Goal: Information Seeking & Learning: Learn about a topic

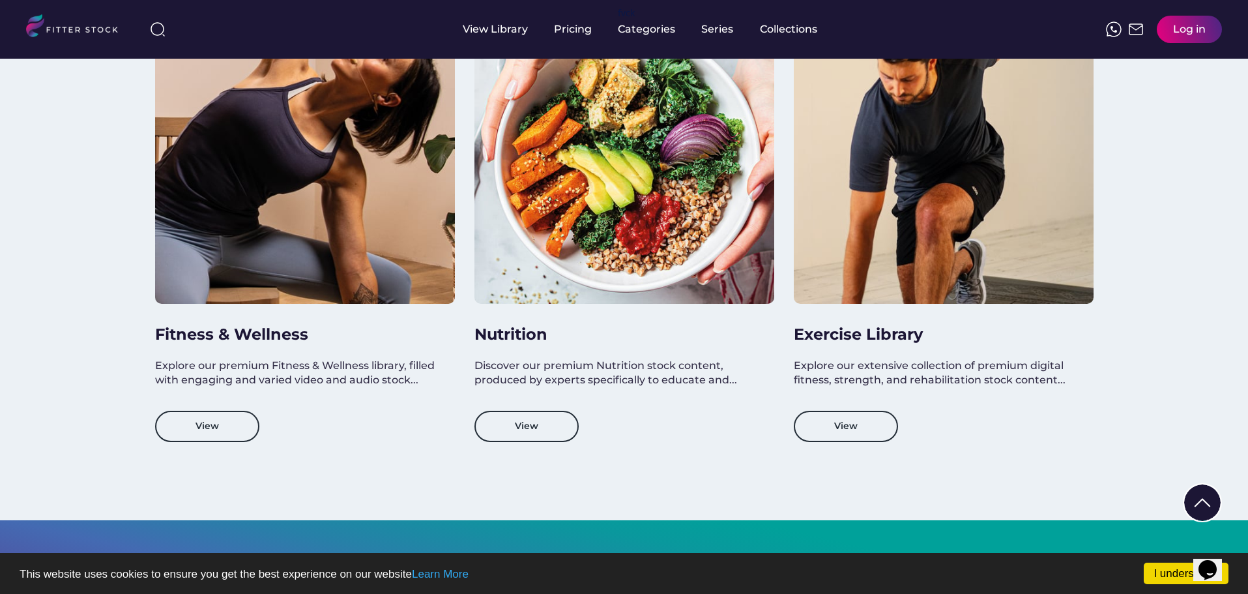
scroll to position [1165, 0]
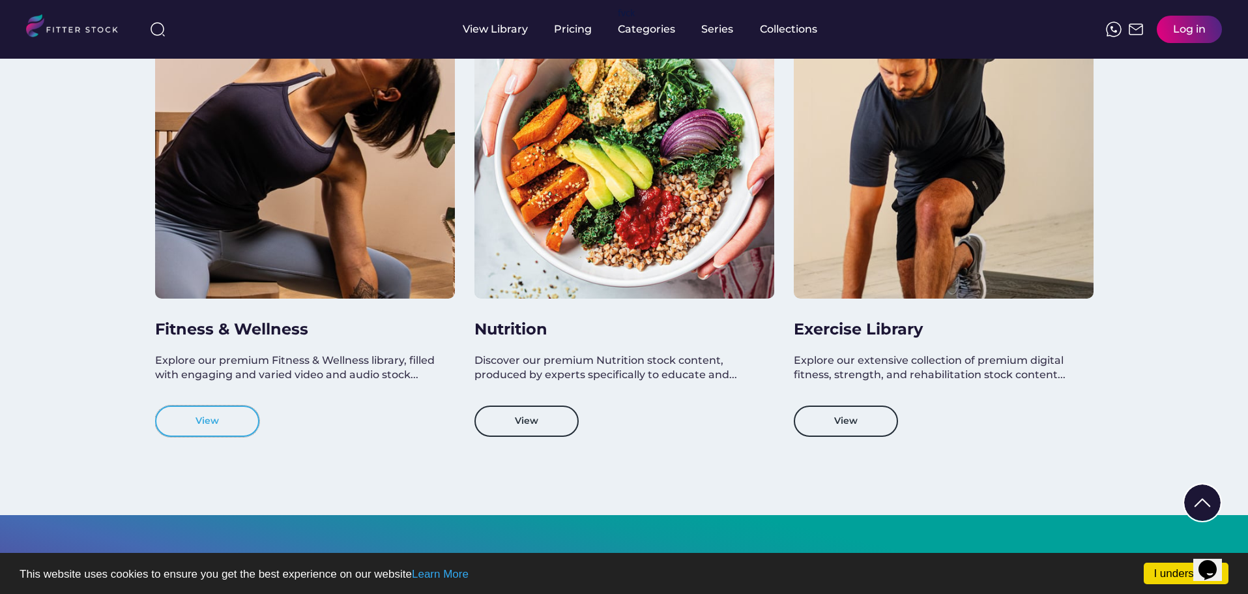
click at [249, 422] on button "View" at bounding box center [207, 420] width 104 height 31
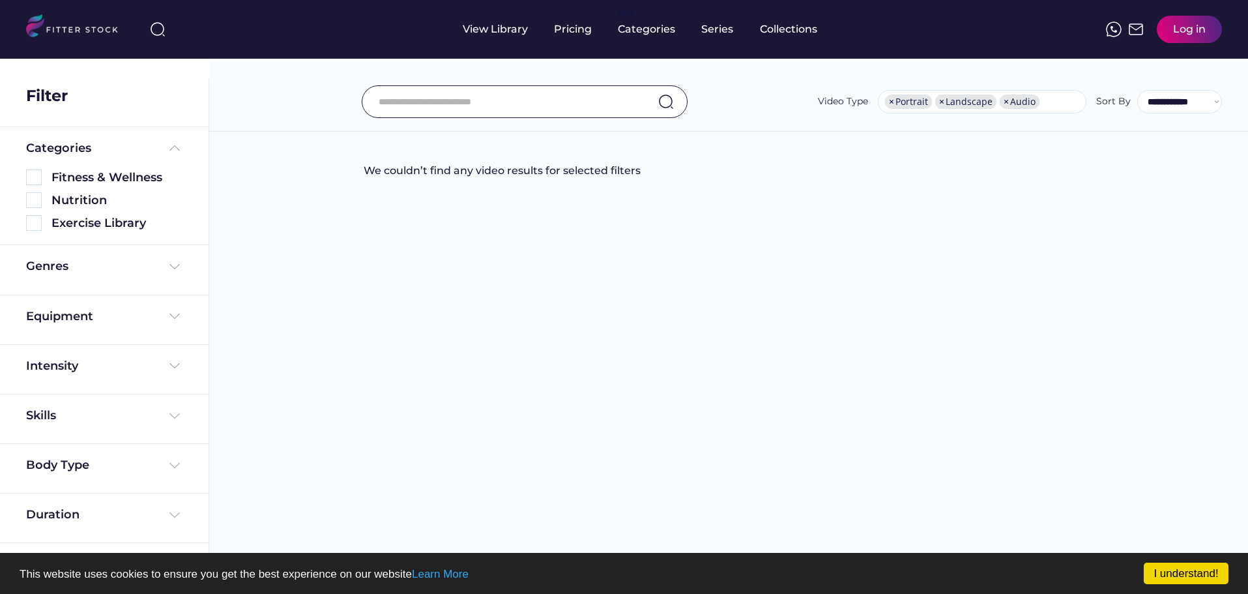
select select "**********"
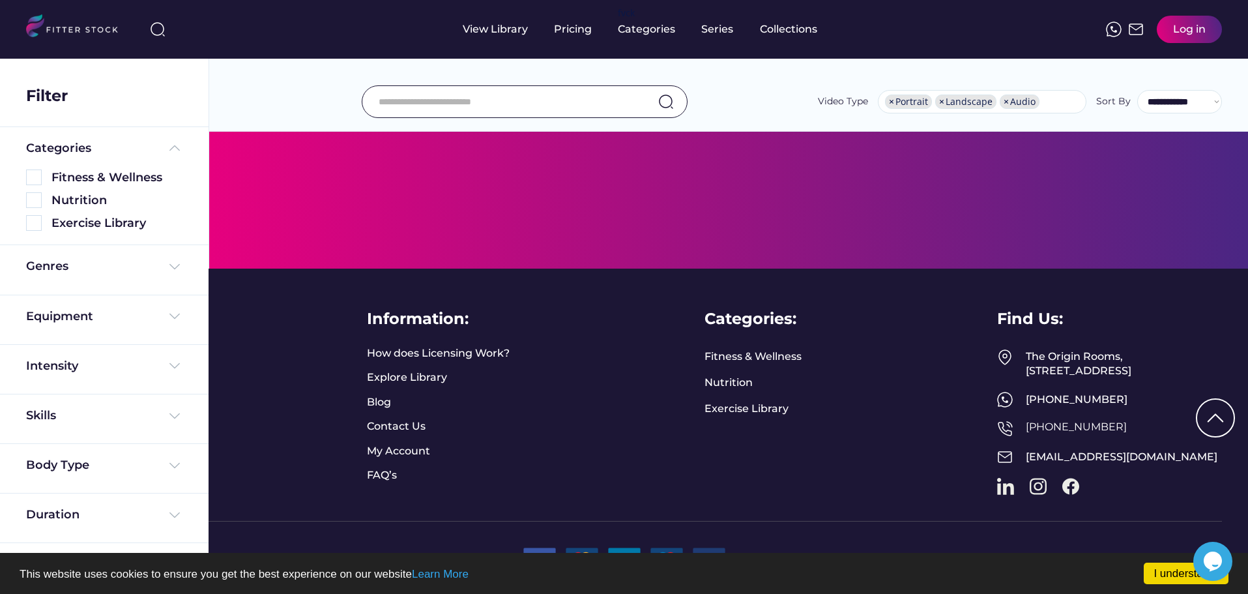
scroll to position [515, 0]
click at [97, 222] on div "Exercise Library" at bounding box center [116, 223] width 131 height 16
click at [34, 226] on img at bounding box center [34, 223] width 16 height 16
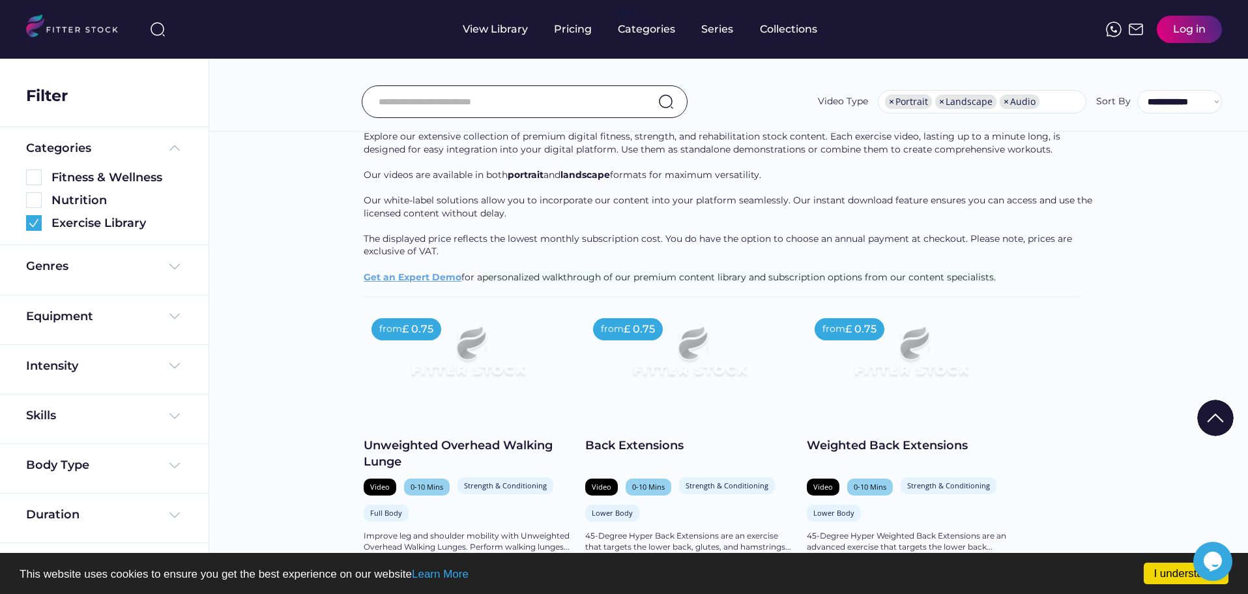
scroll to position [96, 0]
